Goal: Task Accomplishment & Management: Complete application form

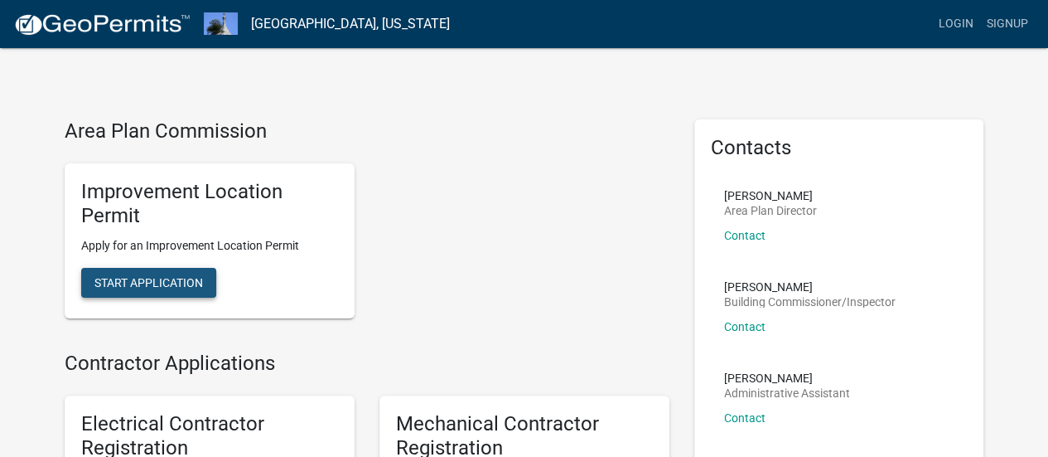
click at [156, 287] on span "Start Application" at bounding box center [148, 282] width 109 height 13
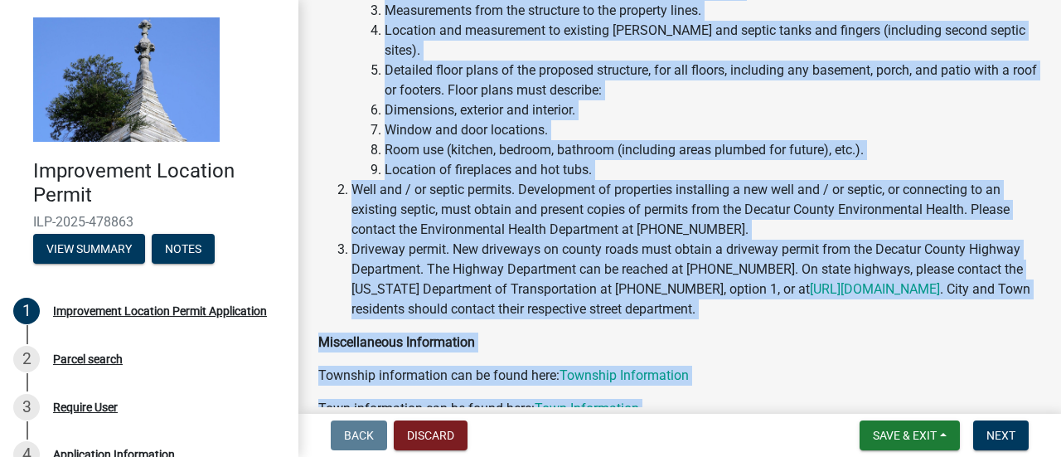
scroll to position [476, 0]
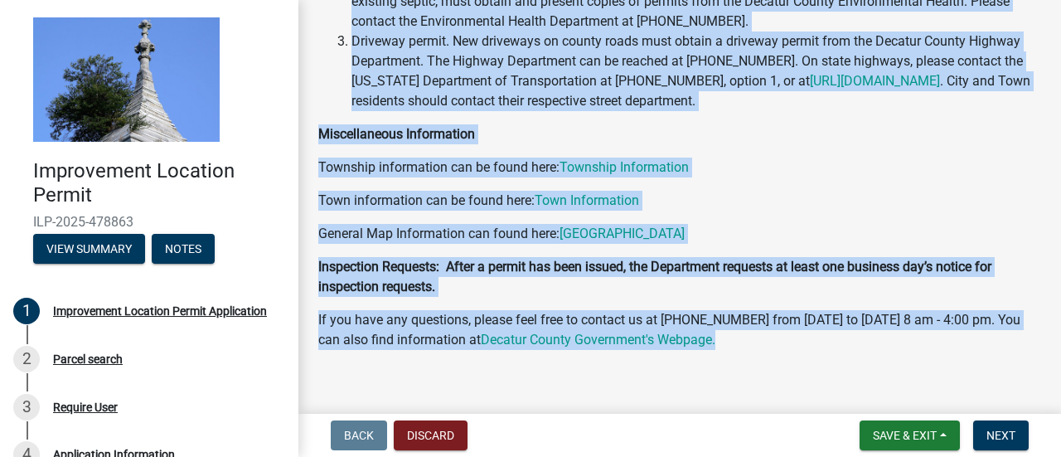
drag, startPoint x: 319, startPoint y: 37, endPoint x: 1048, endPoint y: 445, distance: 835.5
click at [1047, 445] on wm-app "Improvement Location Permit ILP-2025-478863 View Summary Notes 1 Improvement Lo…" at bounding box center [530, 228] width 1061 height 457
copy div "Improvement Location Permit Application Welcome to [GEOGRAPHIC_DATA] Improvemen…"
click at [802, 157] on p "Township information can be found here: Township Information" at bounding box center [679, 167] width 723 height 20
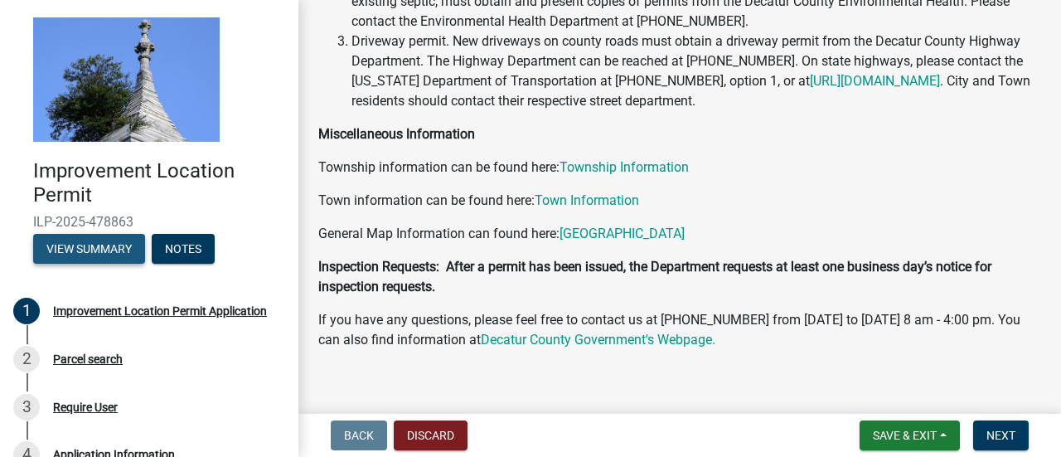
click at [75, 244] on button "View Summary" at bounding box center [89, 249] width 112 height 30
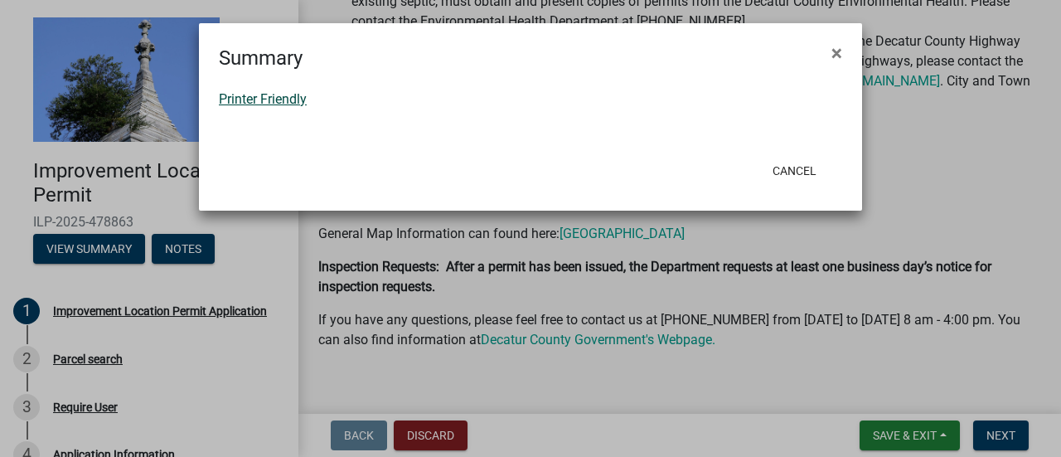
click at [264, 97] on link "Printer Friendly" at bounding box center [263, 99] width 88 height 16
click at [793, 171] on button "Cancel" at bounding box center [794, 171] width 70 height 30
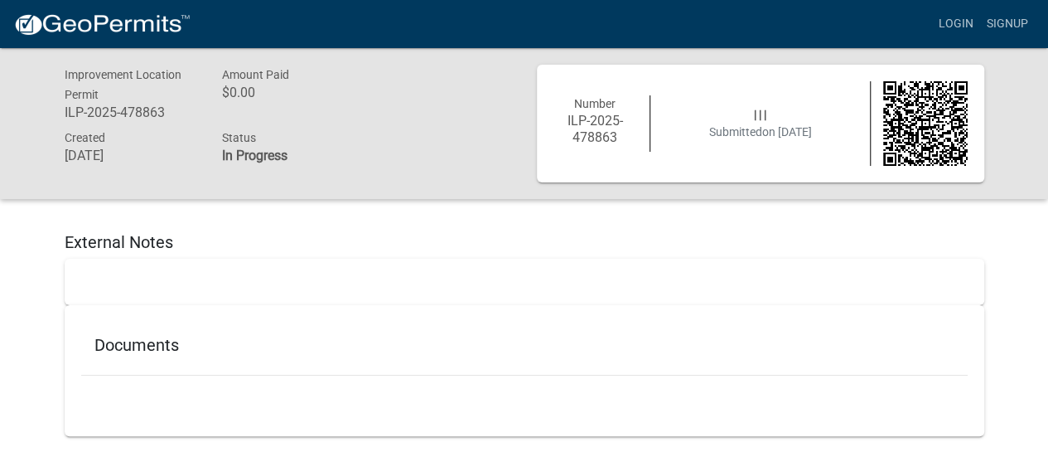
scroll to position [48, 0]
